Goal: Task Accomplishment & Management: Use online tool/utility

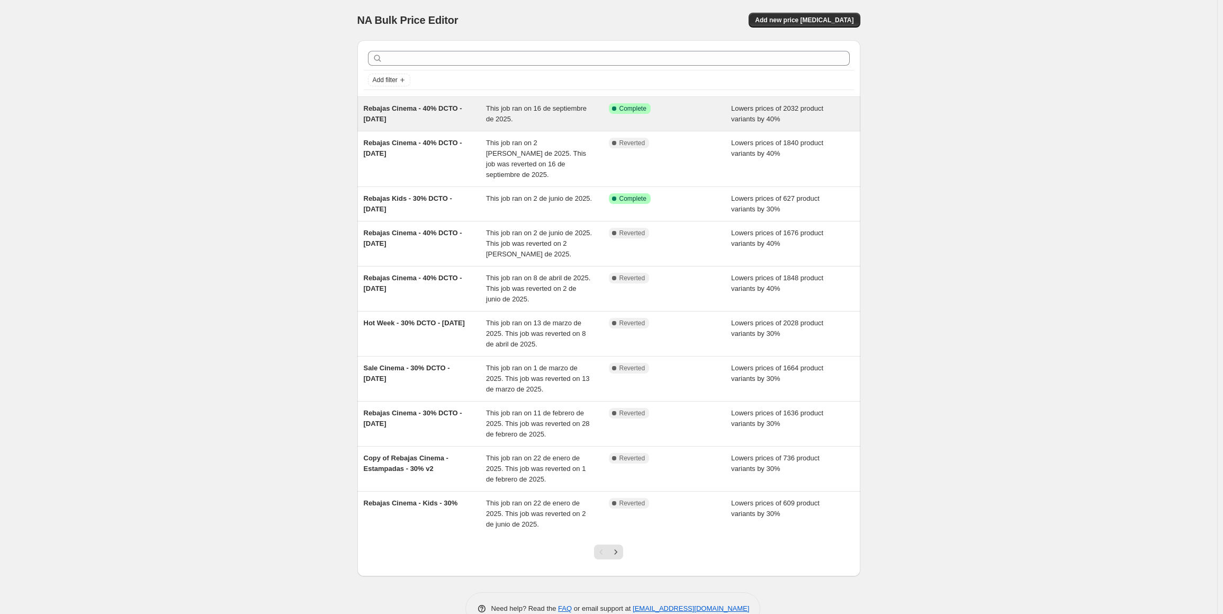
click at [639, 117] on div "Success Complete Complete" at bounding box center [670, 113] width 123 height 21
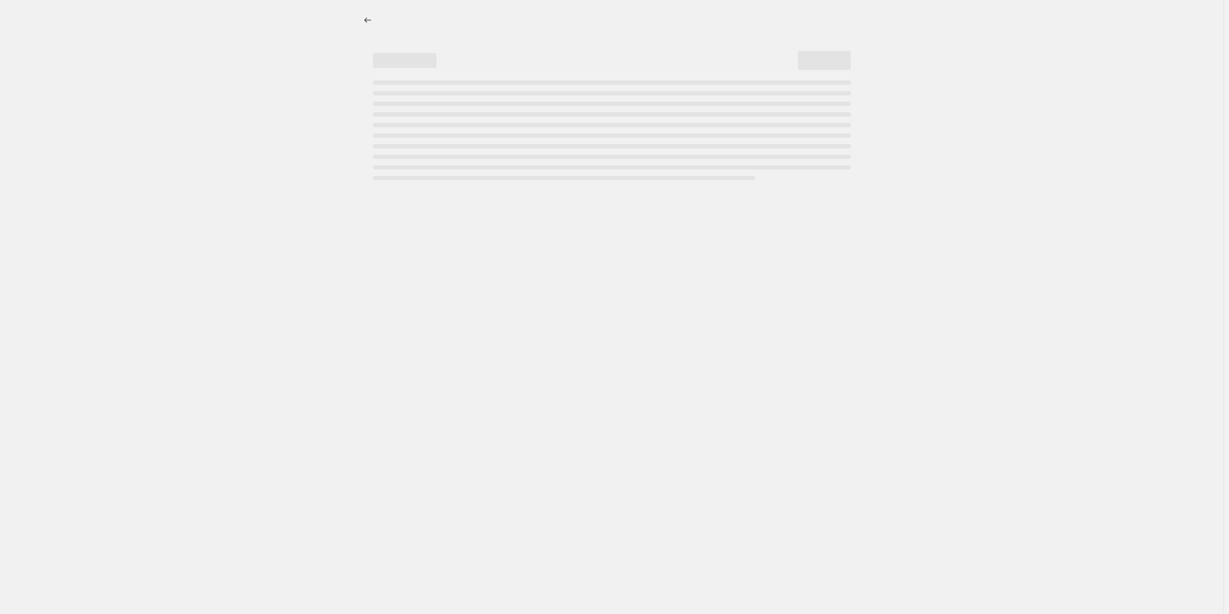
select select "percentage"
select select "collection"
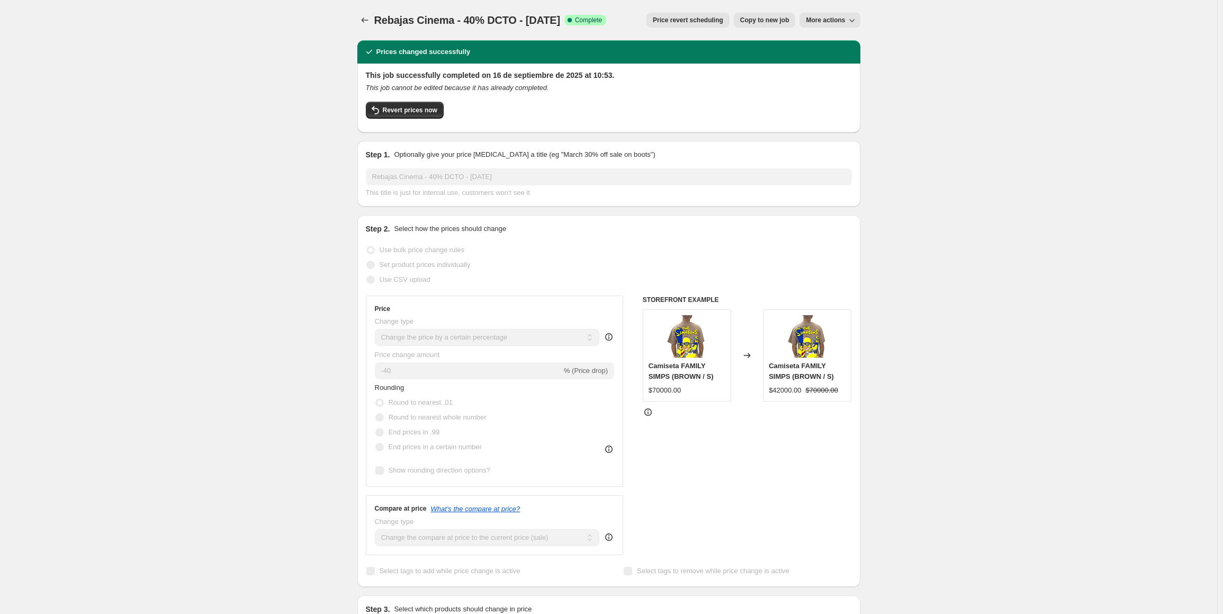
click at [822, 21] on span "More actions" at bounding box center [825, 20] width 39 height 8
click at [434, 108] on span "Revert prices now" at bounding box center [410, 110] width 55 height 8
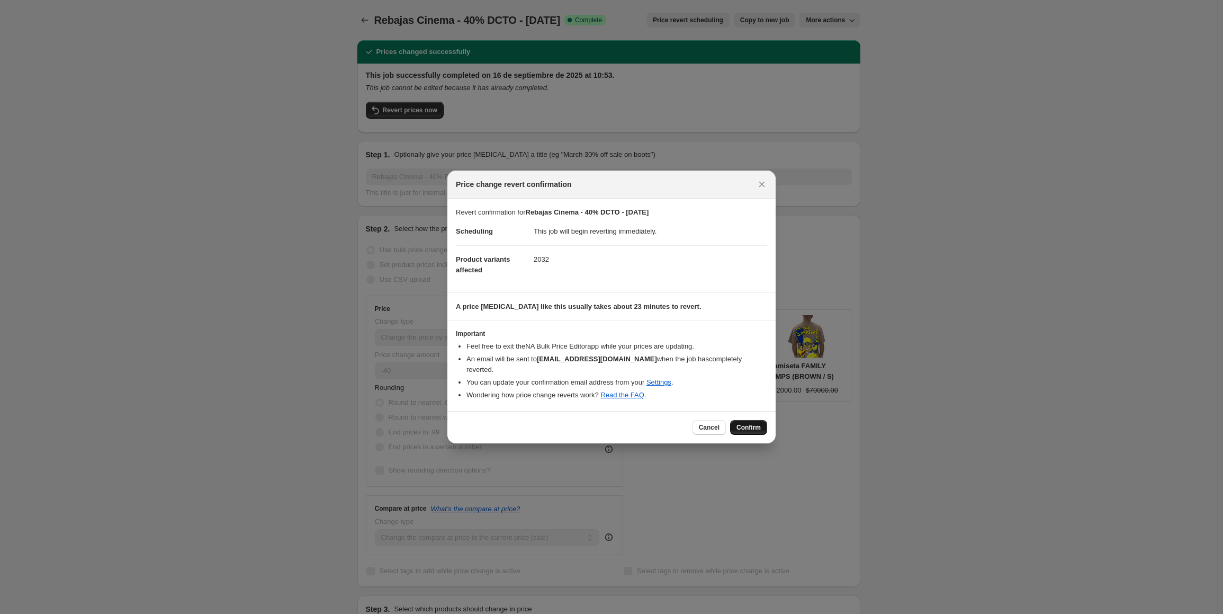
click at [746, 420] on button "Confirm" at bounding box center [748, 427] width 37 height 15
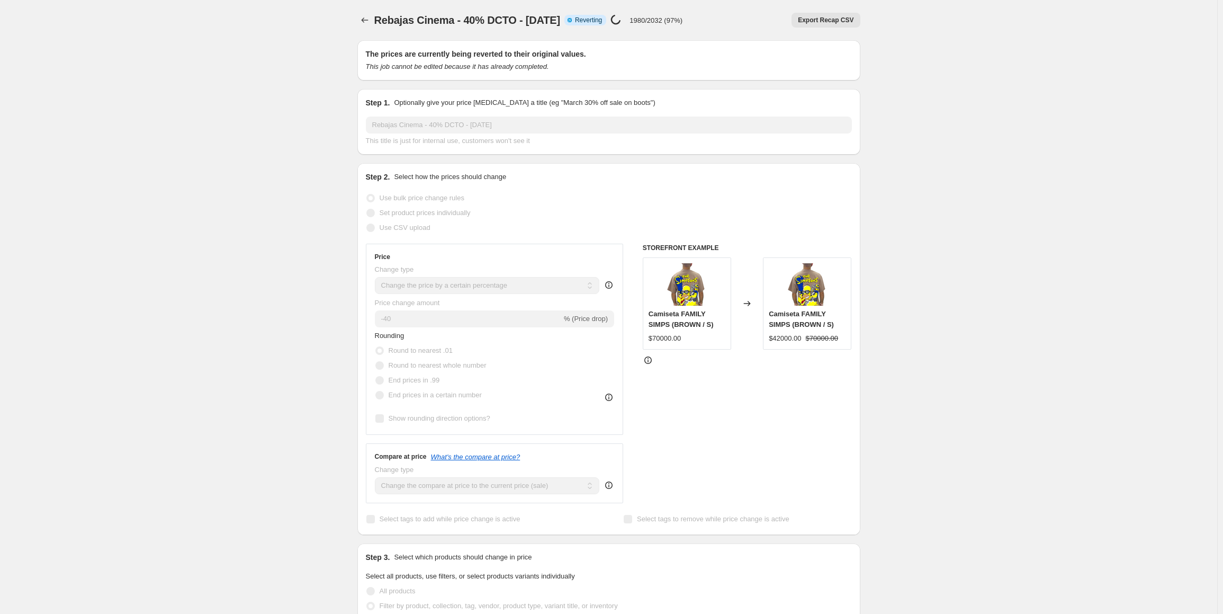
select select "percentage"
select select "collection"
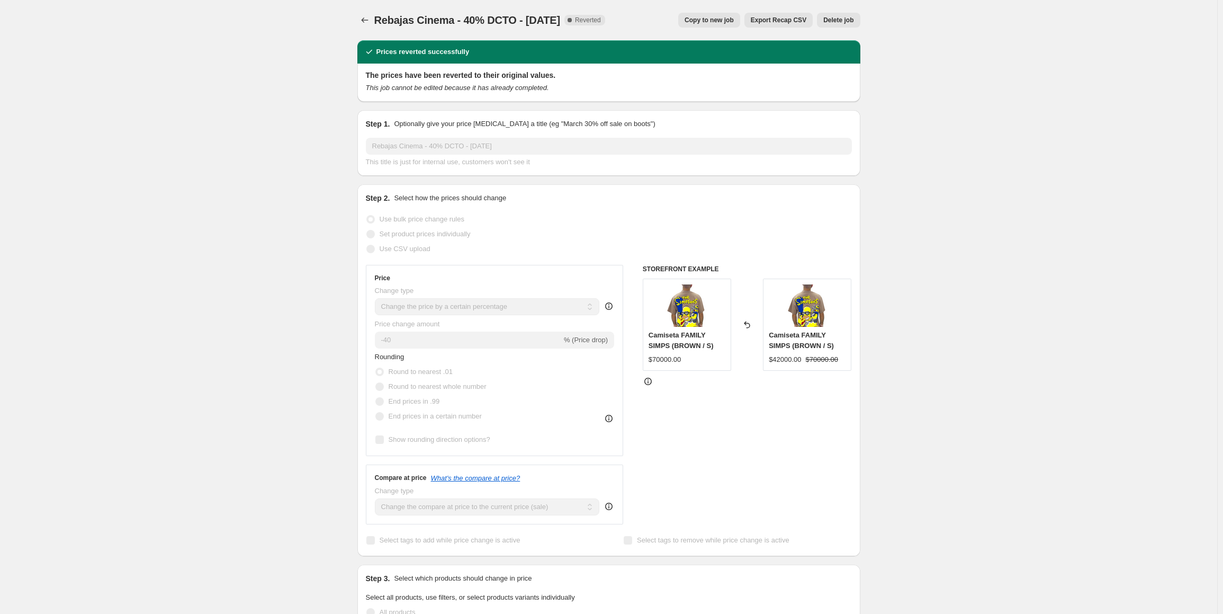
click at [488, 23] on span "Rebajas Cinema - 40% DCTO - 16-09-2025" at bounding box center [467, 20] width 186 height 12
copy span "Rebajas Cinema - 40% DCTO - 16-09-2025"
click at [360, 17] on button "Price change jobs" at bounding box center [364, 20] width 15 height 15
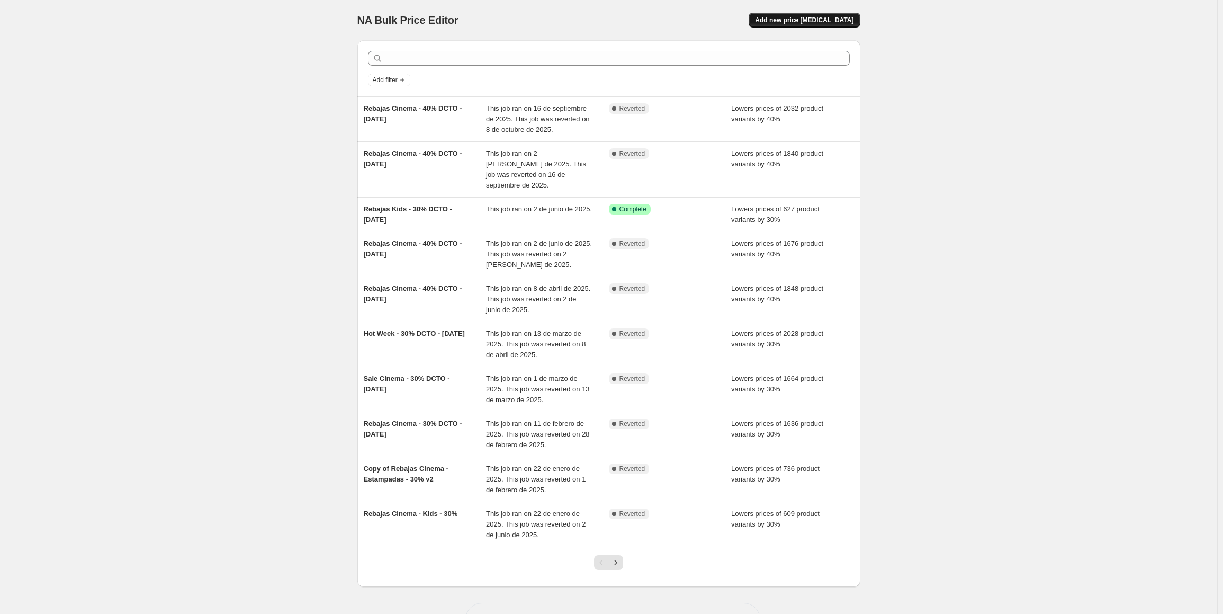
click at [806, 22] on span "Add new price change job" at bounding box center [804, 20] width 99 height 8
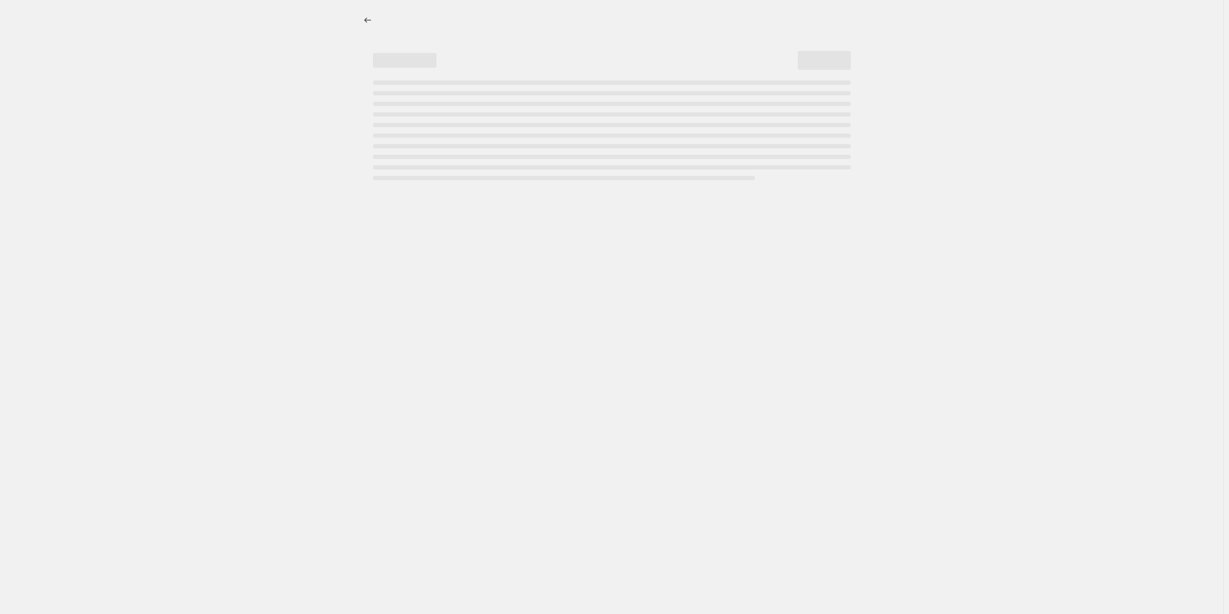
select select "percentage"
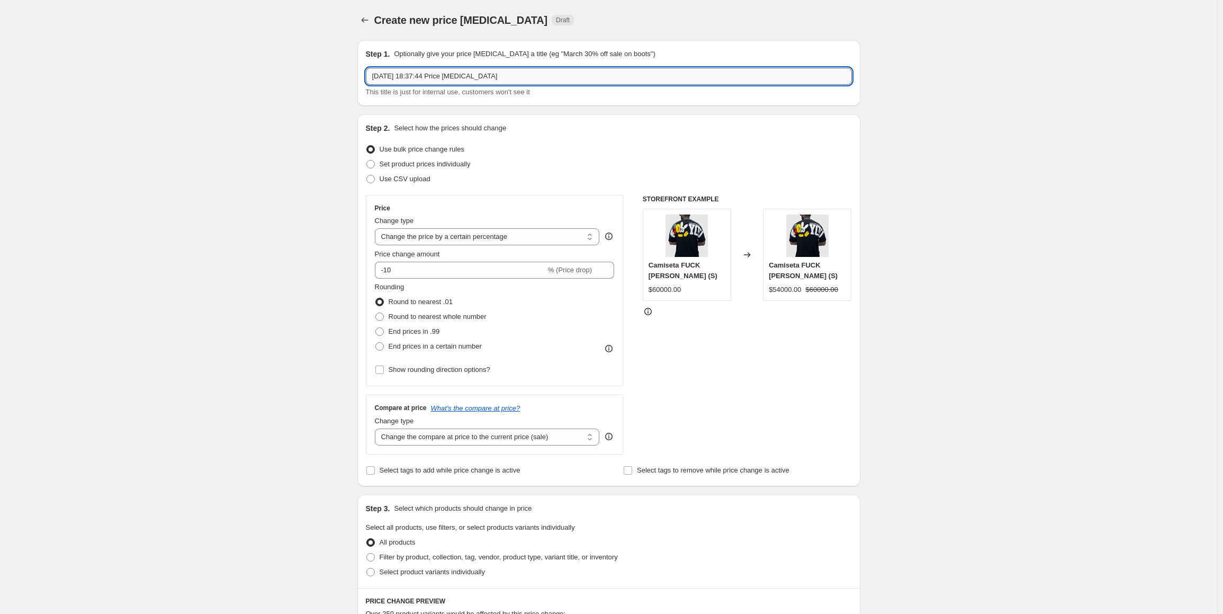
click at [461, 76] on input "8 oct 2025, 18:37:44 Price change job" at bounding box center [609, 76] width 486 height 17
paste input "Rebajas Cinema - 40% DCTO - 16-09-2025"
drag, startPoint x: 485, startPoint y: 78, endPoint x: 469, endPoint y: 76, distance: 16.0
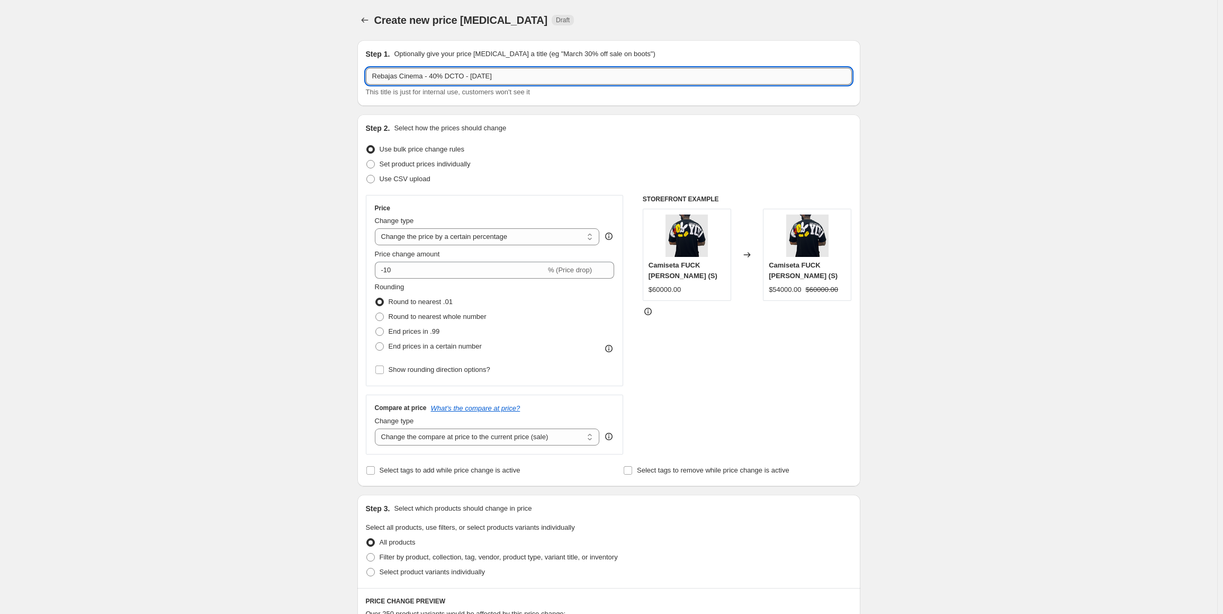
click at [469, 76] on input "Rebajas Cinema - 40% DCTO - 16-09-2025" at bounding box center [609, 76] width 486 height 17
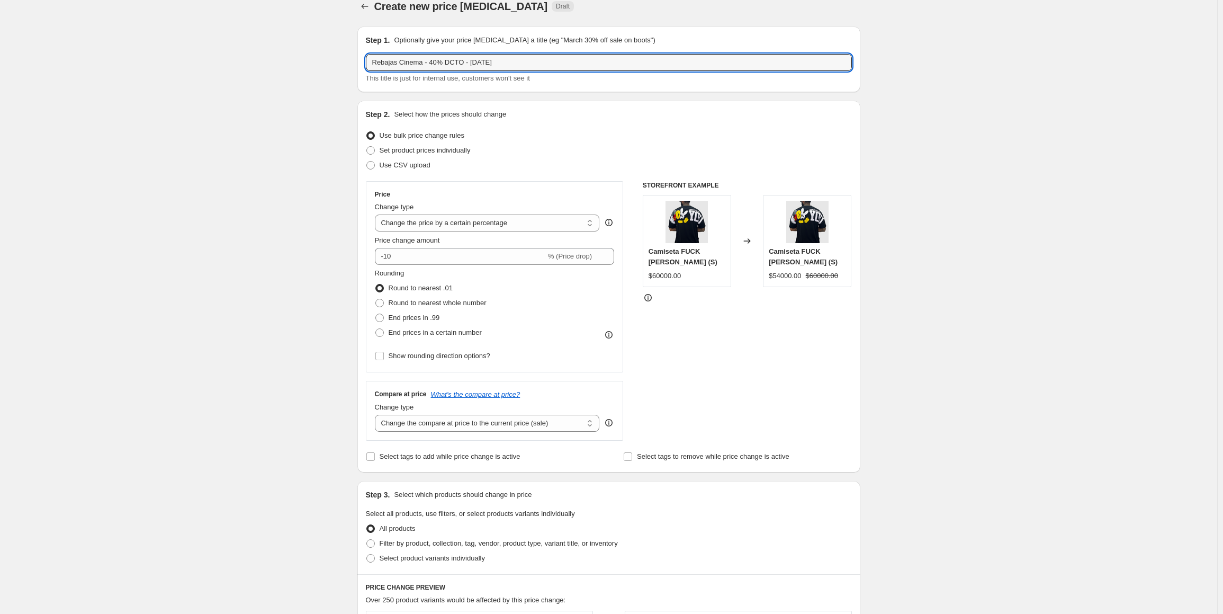
scroll to position [53, 0]
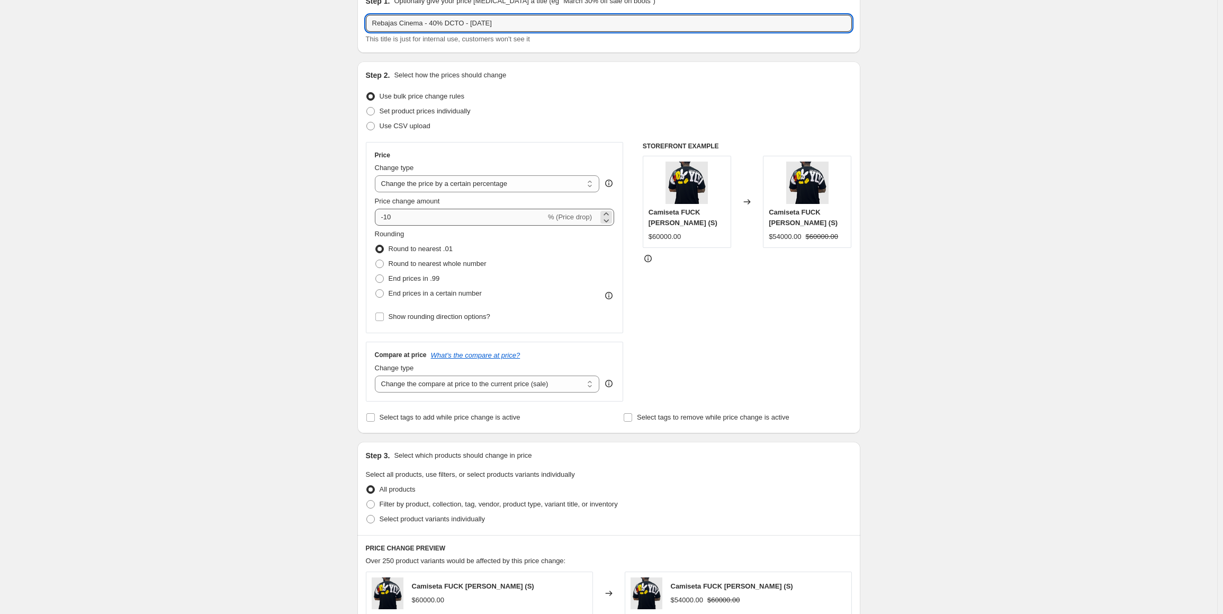
type input "Rebajas Cinema - 40% DCTO - 08-10-2025"
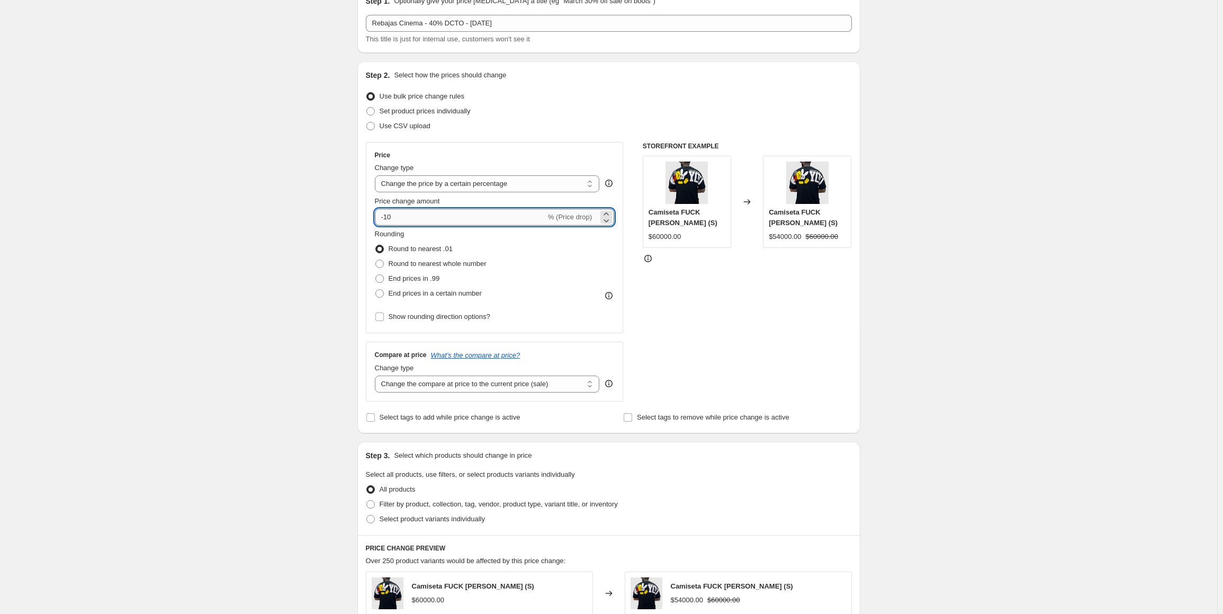
drag, startPoint x: 405, startPoint y: 219, endPoint x: 388, endPoint y: 217, distance: 17.0
click at [388, 217] on input "-10" at bounding box center [460, 217] width 171 height 17
type input "-40"
click at [897, 176] on div "Create new price change job. This page is ready Create new price change job Dra…" at bounding box center [609, 476] width 1218 height 1059
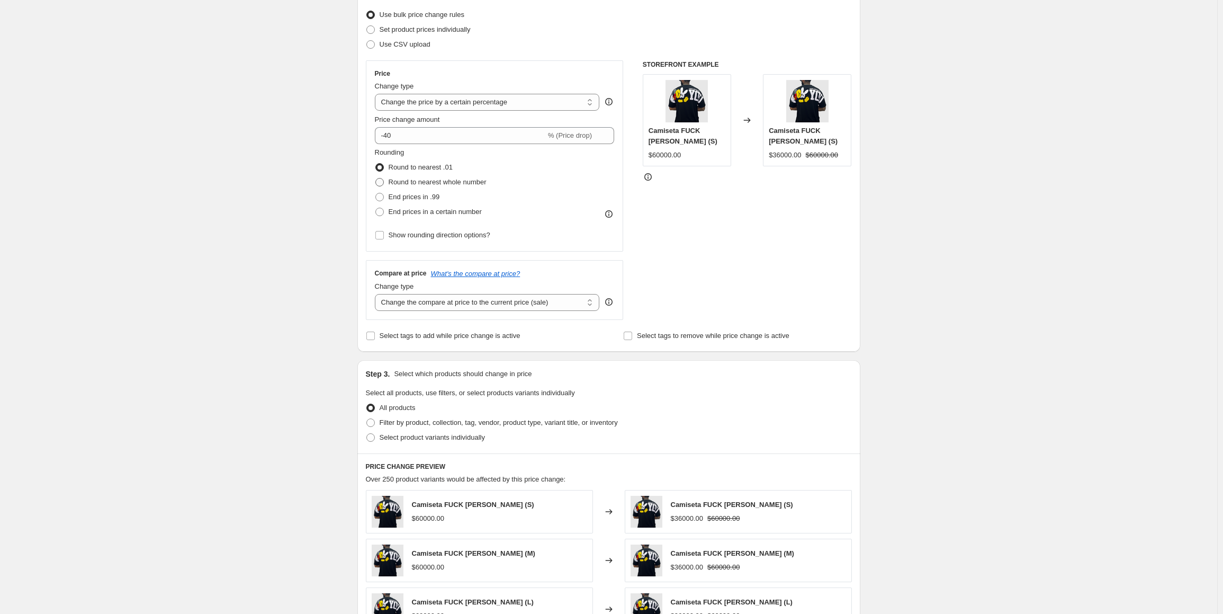
scroll to position [159, 0]
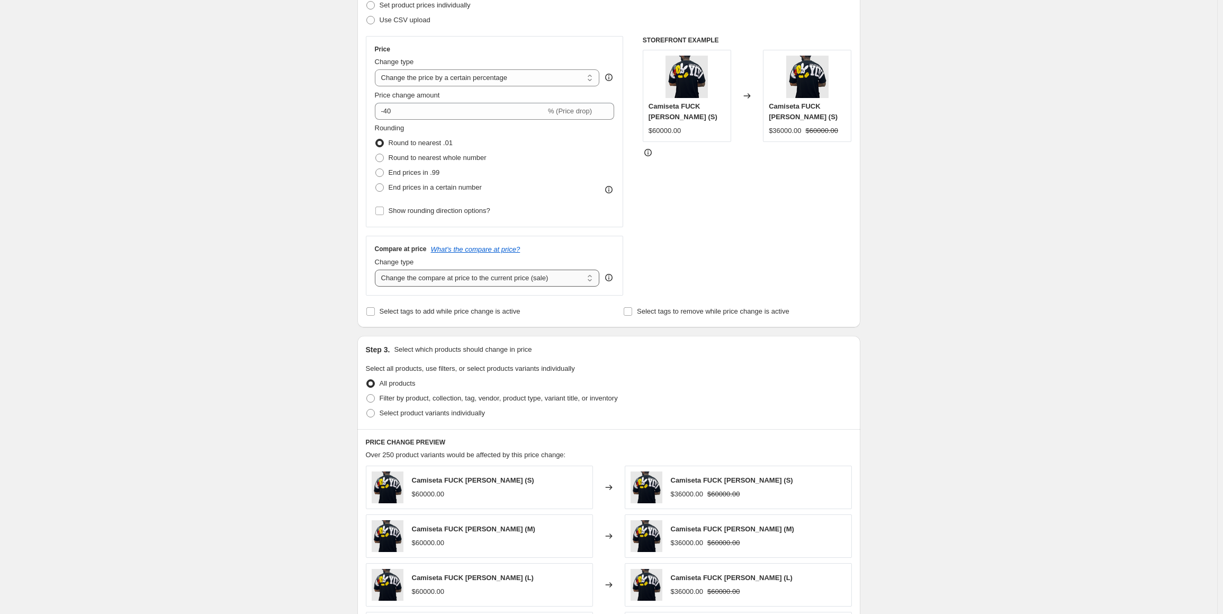
click at [507, 279] on select "Change the compare at price to the current price (sale) Change the compare at p…" at bounding box center [487, 278] width 225 height 17
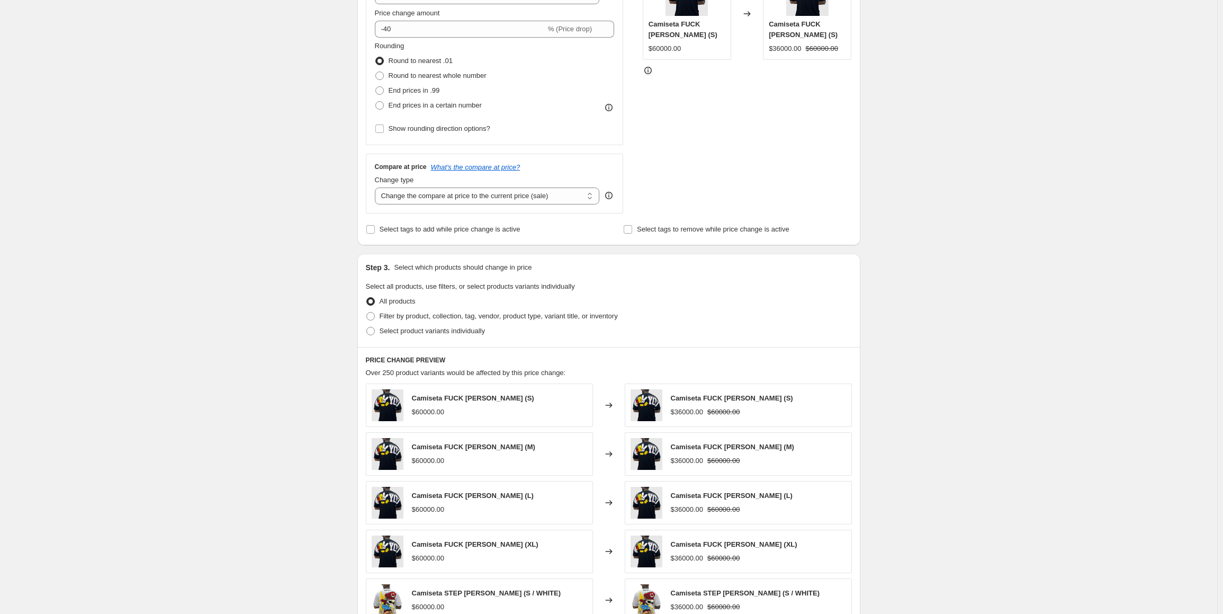
scroll to position [265, 0]
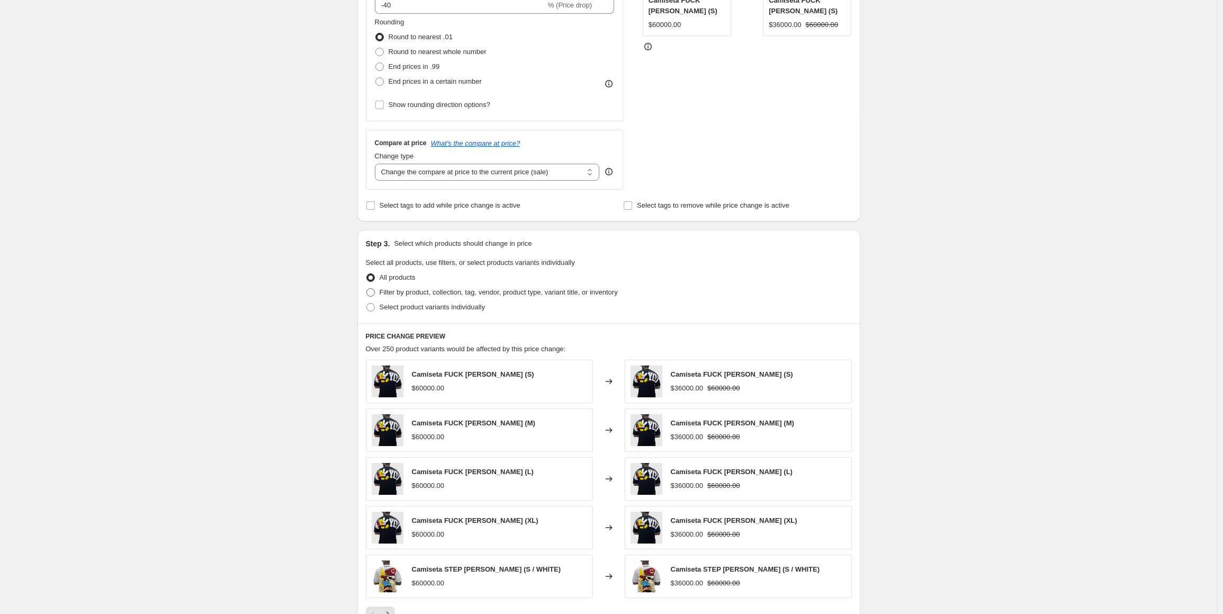
click at [430, 295] on span "Filter by product, collection, tag, vendor, product type, variant title, or inv…" at bounding box center [499, 292] width 238 height 8
click at [367, 289] on input "Filter by product, collection, tag, vendor, product type, variant title, or inv…" at bounding box center [366, 288] width 1 height 1
radio input "true"
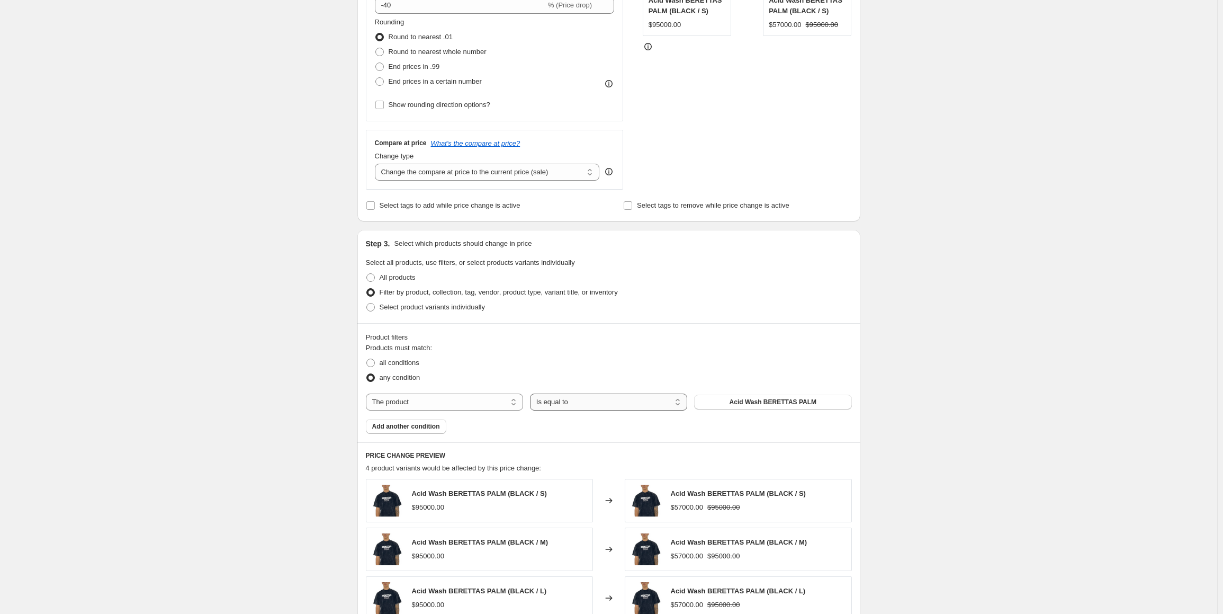
click at [666, 399] on select "Is equal to Is not equal to" at bounding box center [608, 401] width 157 height 17
click at [404, 401] on select "The product The product's collection The product's tag The product's vendor The…" at bounding box center [444, 401] width 157 height 17
select select "collection"
click at [711, 405] on button "Camisetas Halloween" at bounding box center [772, 402] width 157 height 15
click at [906, 398] on div "Create new price change job. This page is ready Create new price change job Dra…" at bounding box center [609, 324] width 1218 height 1178
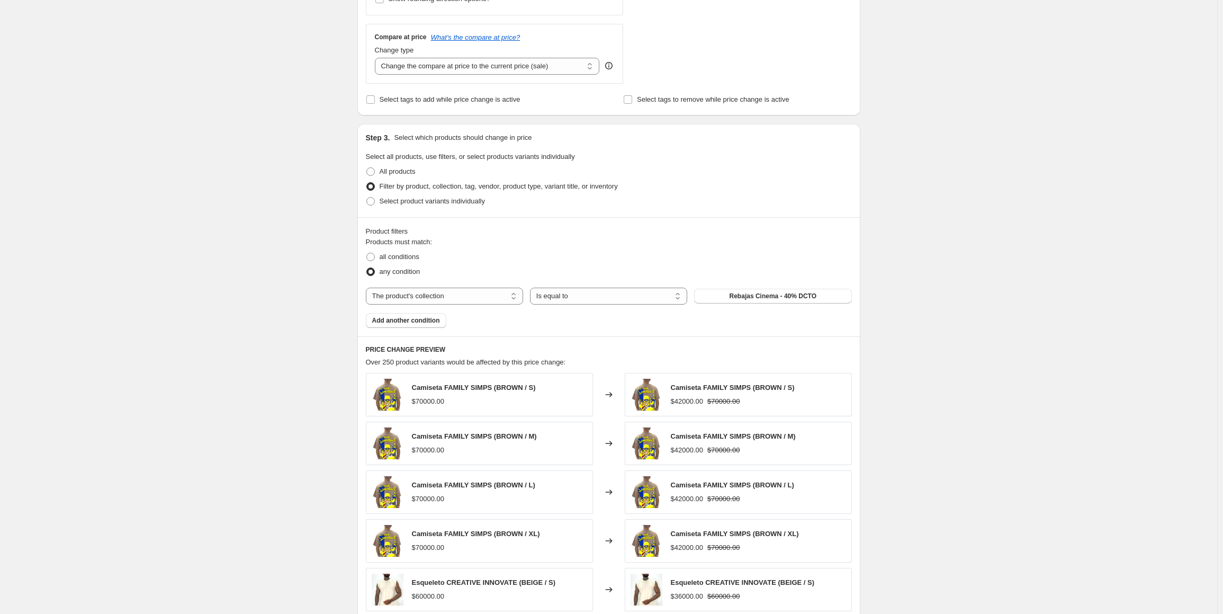
scroll to position [561, 0]
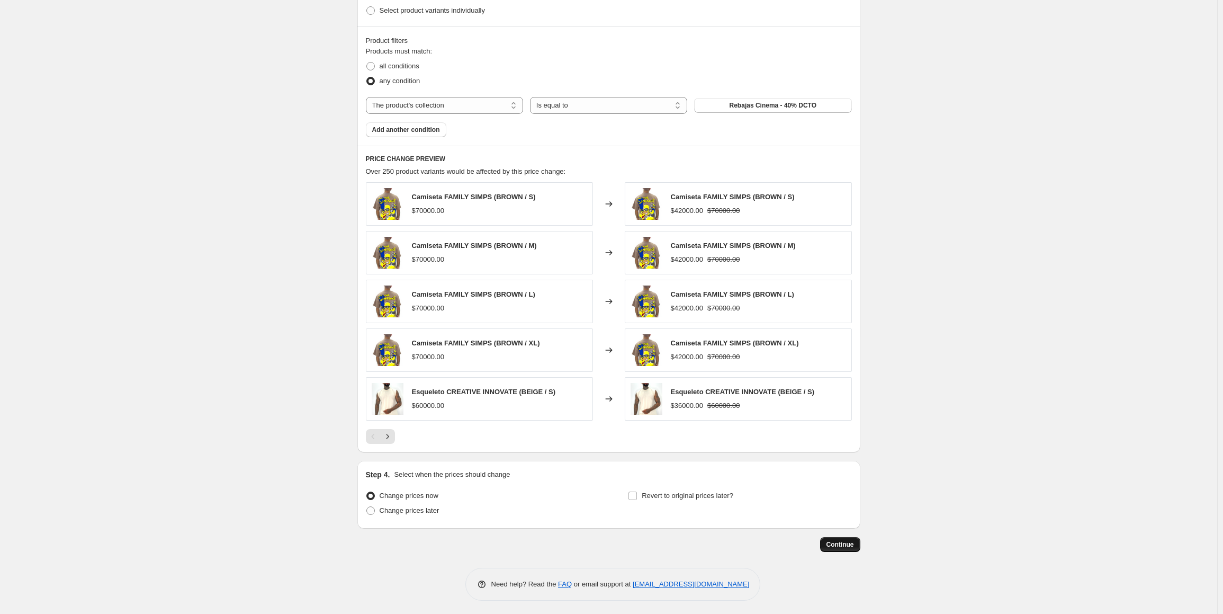
click at [843, 544] on span "Continue" at bounding box center [841, 544] width 28 height 8
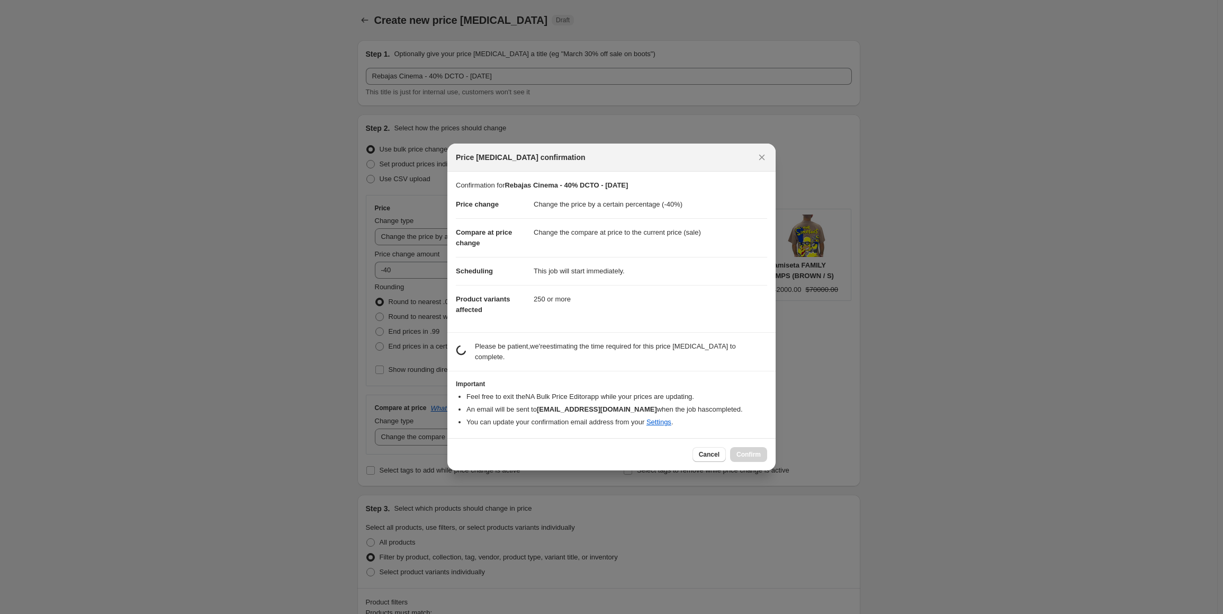
scroll to position [0, 0]
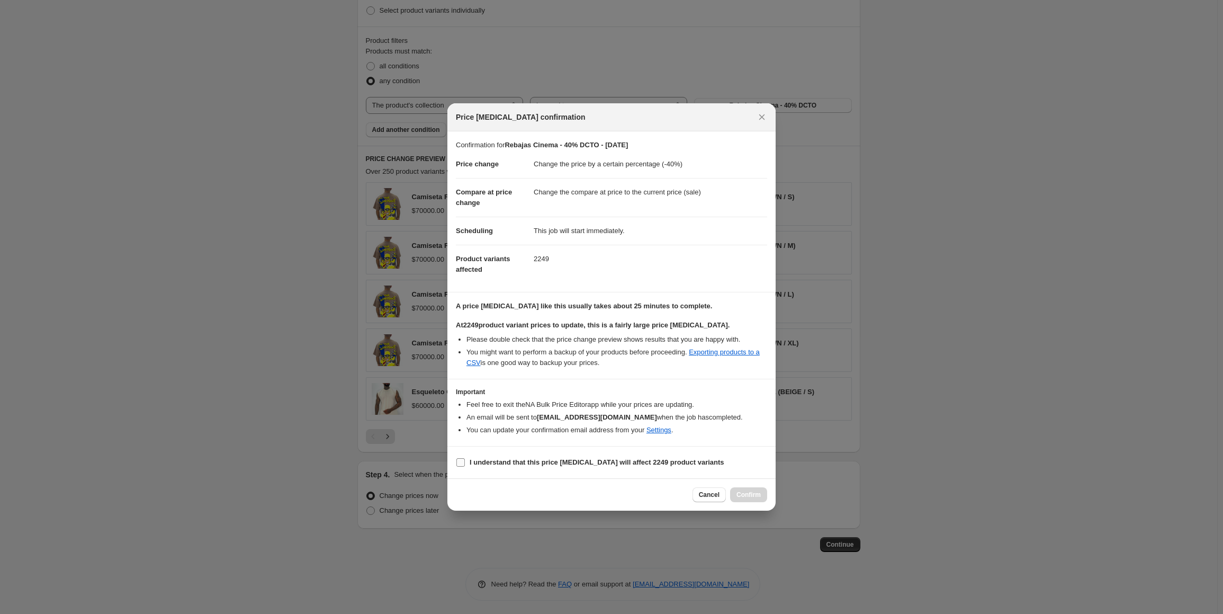
click at [490, 464] on b "I understand that this price change job will affect 2249 product variants" at bounding box center [597, 462] width 255 height 8
click at [465, 464] on input "I understand that this price change job will affect 2249 product variants" at bounding box center [461, 462] width 8 height 8
checkbox input "true"
click at [747, 498] on span "Confirm" at bounding box center [749, 494] width 24 height 8
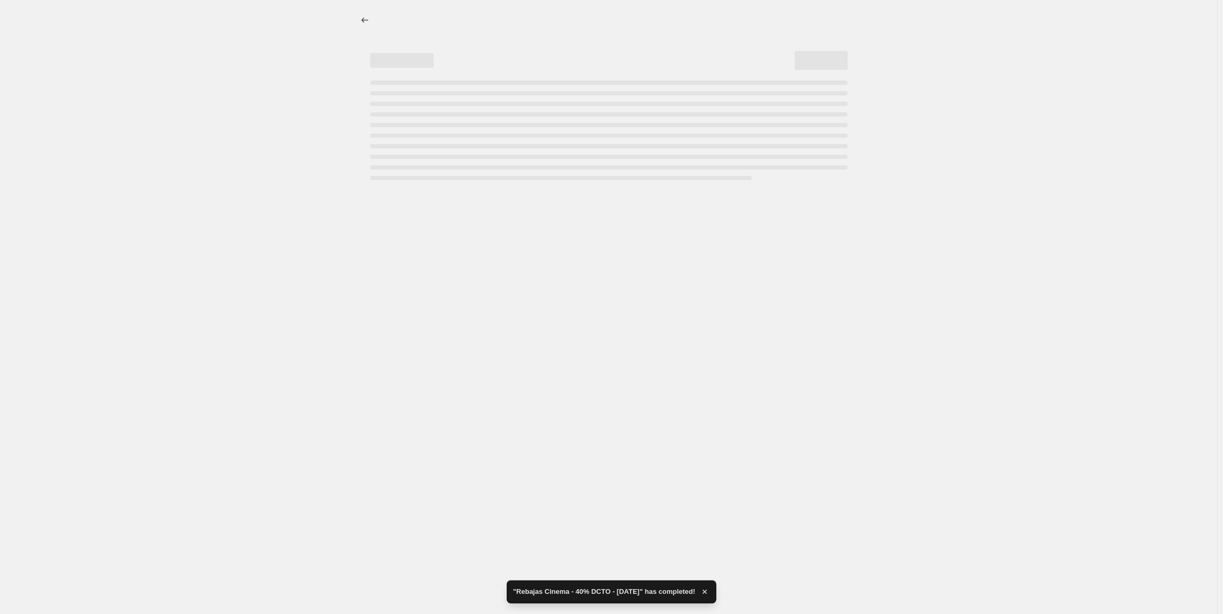
select select "percentage"
select select "collection"
